Goal: Task Accomplishment & Management: Manage account settings

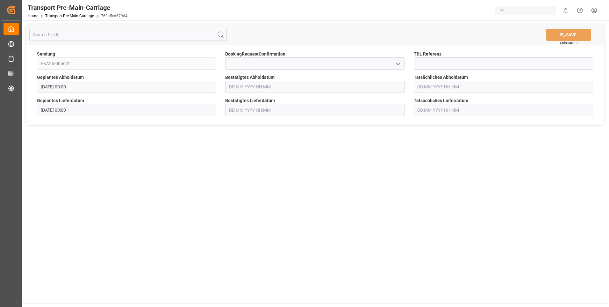
click at [232, 86] on input "text" at bounding box center [314, 87] width 179 height 12
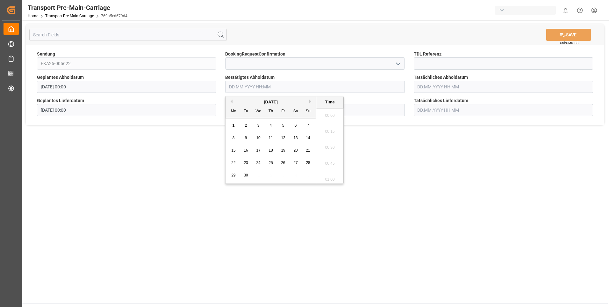
scroll to position [576, 0]
click at [245, 126] on span "2" at bounding box center [246, 125] width 2 height 4
type input "[DATE] 00:00"
click at [206, 162] on main "SAVE Ctrl/CMD + S Sendung FKA25-005622 BookingRequestConfirmation TDL Referenz …" at bounding box center [315, 161] width 586 height 283
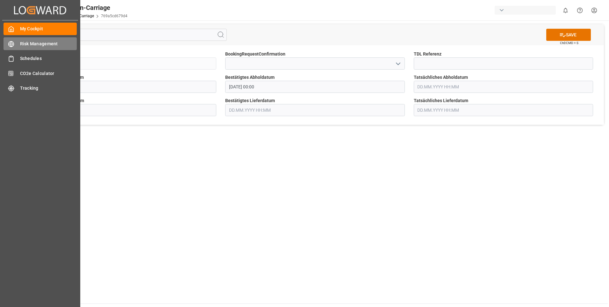
click at [40, 43] on span "Risk Management" at bounding box center [48, 43] width 57 height 7
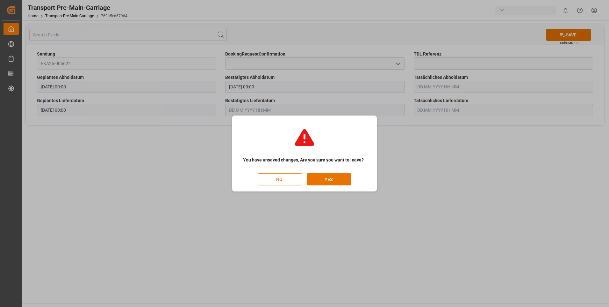
click at [277, 177] on button "NO" at bounding box center [280, 179] width 45 height 12
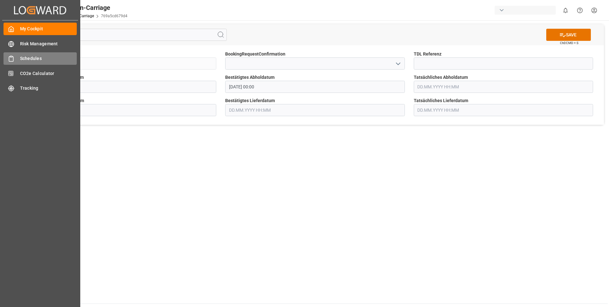
click at [18, 60] on div "Schedules Schedules" at bounding box center [40, 58] width 73 height 12
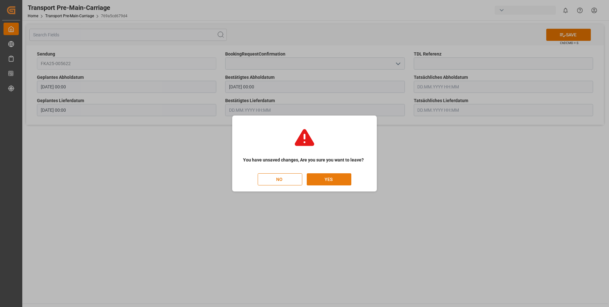
click at [337, 179] on button "YES" at bounding box center [329, 179] width 45 height 12
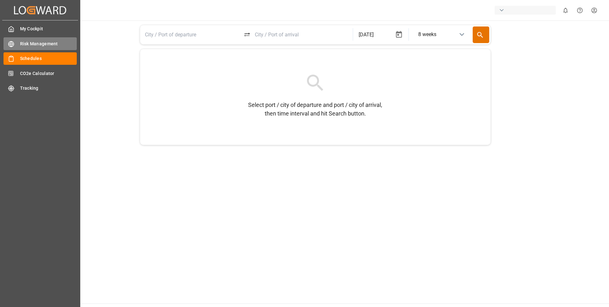
click at [16, 42] on div "Risk Management Risk Management" at bounding box center [40, 43] width 73 height 12
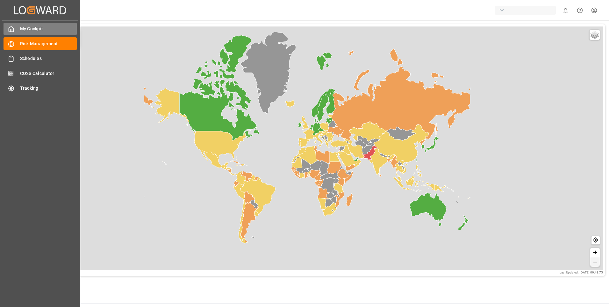
click at [13, 29] on icon at bounding box center [11, 29] width 6 height 6
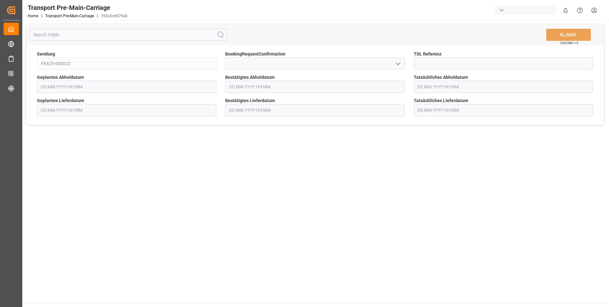
type input "[DATE] 00:00"
click at [265, 88] on input "text" at bounding box center [314, 87] width 179 height 12
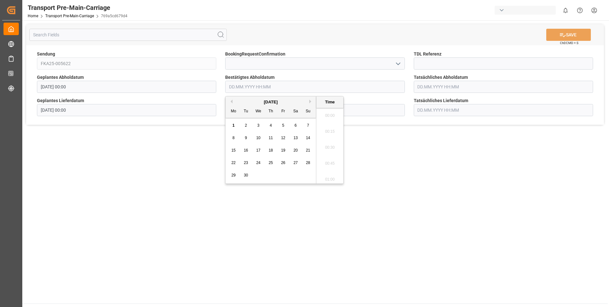
scroll to position [576, 0]
click at [247, 124] on span "2" at bounding box center [246, 125] width 2 height 4
type input "[DATE] 00:00"
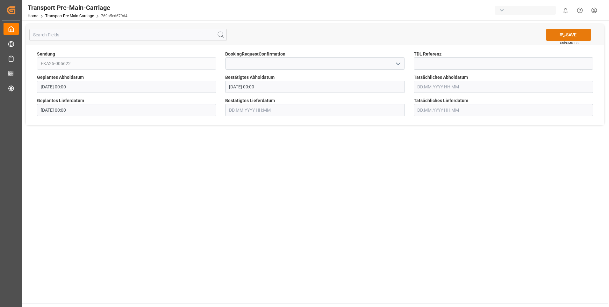
click at [567, 32] on button "SAVE" at bounding box center [569, 35] width 45 height 12
